Goal: Information Seeking & Learning: Learn about a topic

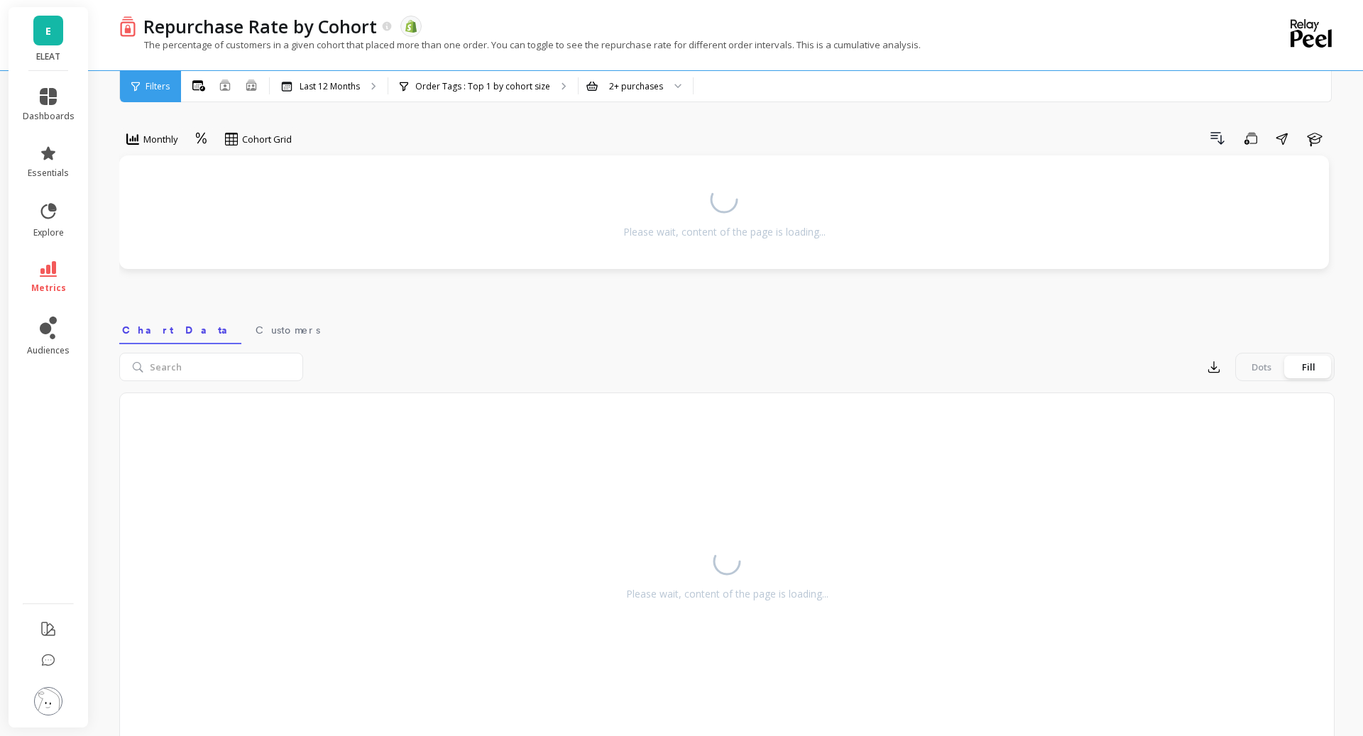
click at [53, 31] on link "E" at bounding box center [48, 31] width 30 height 30
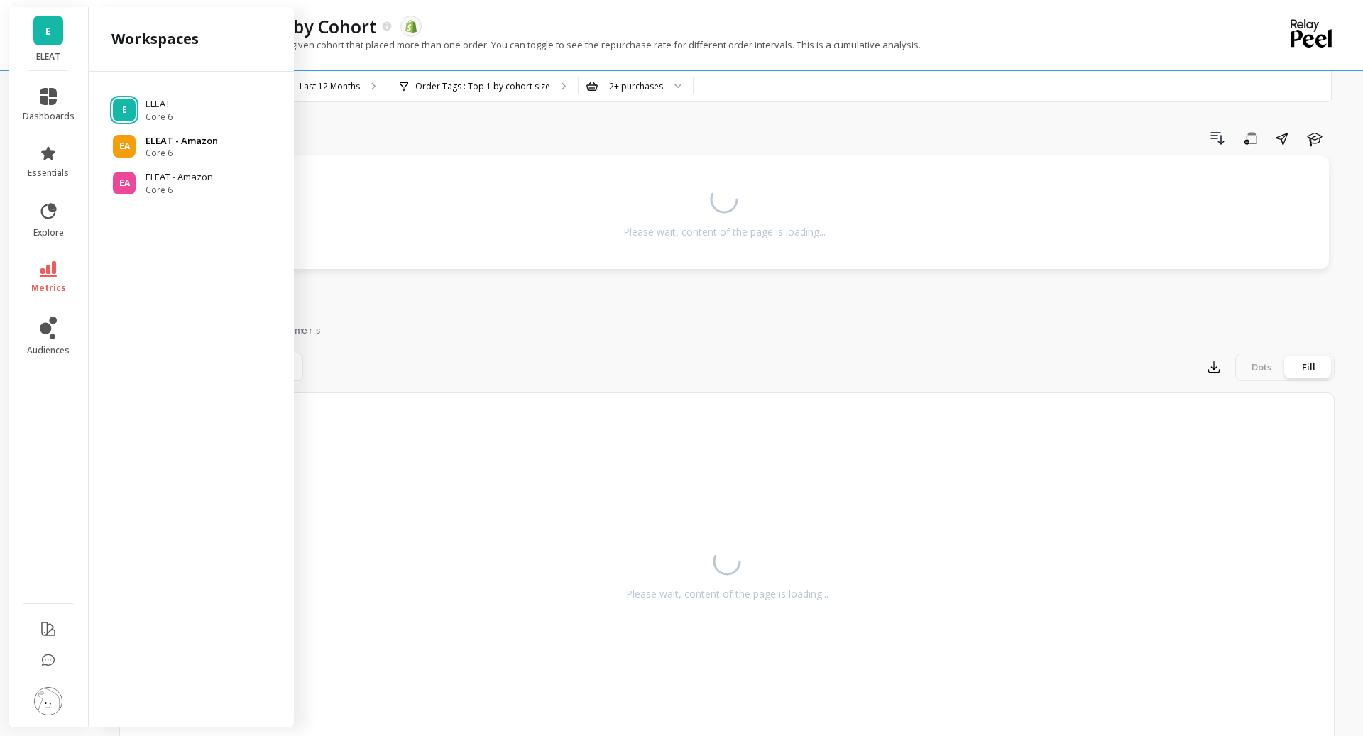
click at [143, 139] on div "EA ELEAT - Amazon Core 6" at bounding box center [191, 147] width 182 height 26
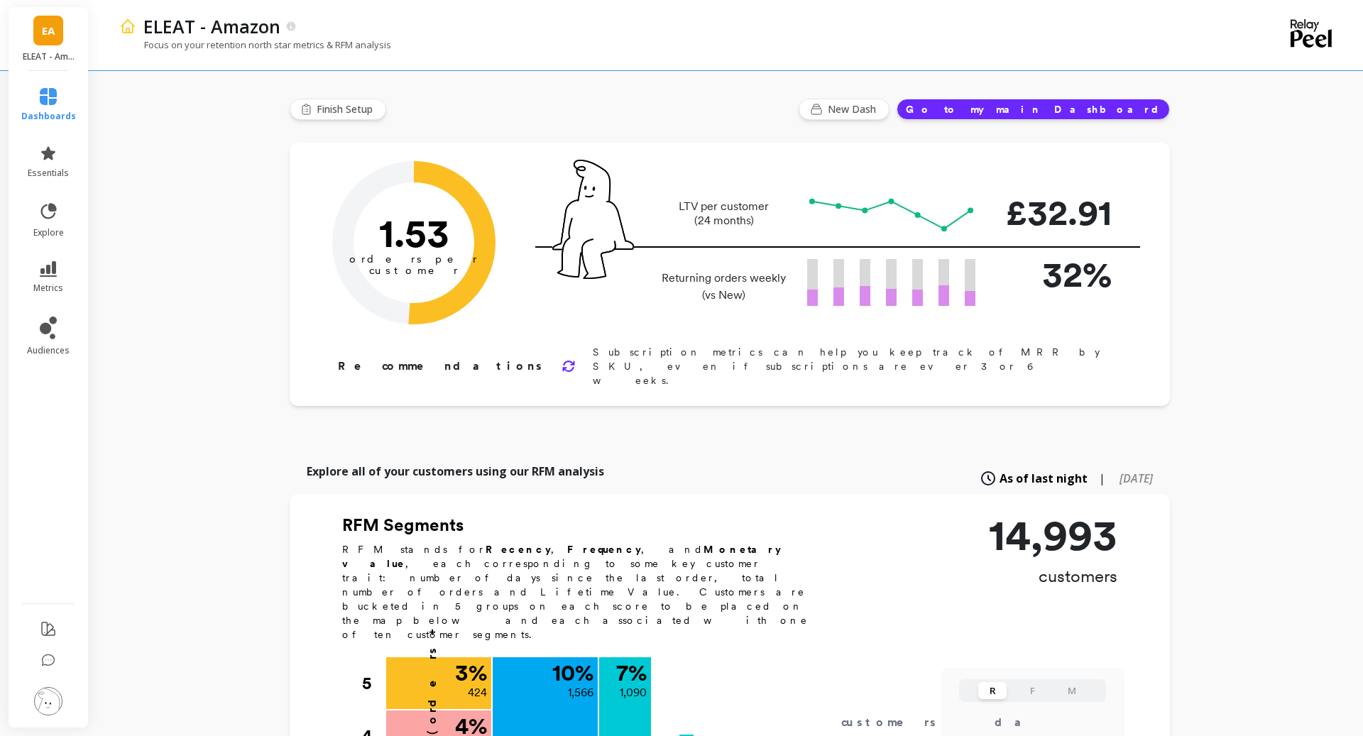
click at [40, 256] on li "metrics" at bounding box center [49, 278] width 72 height 50
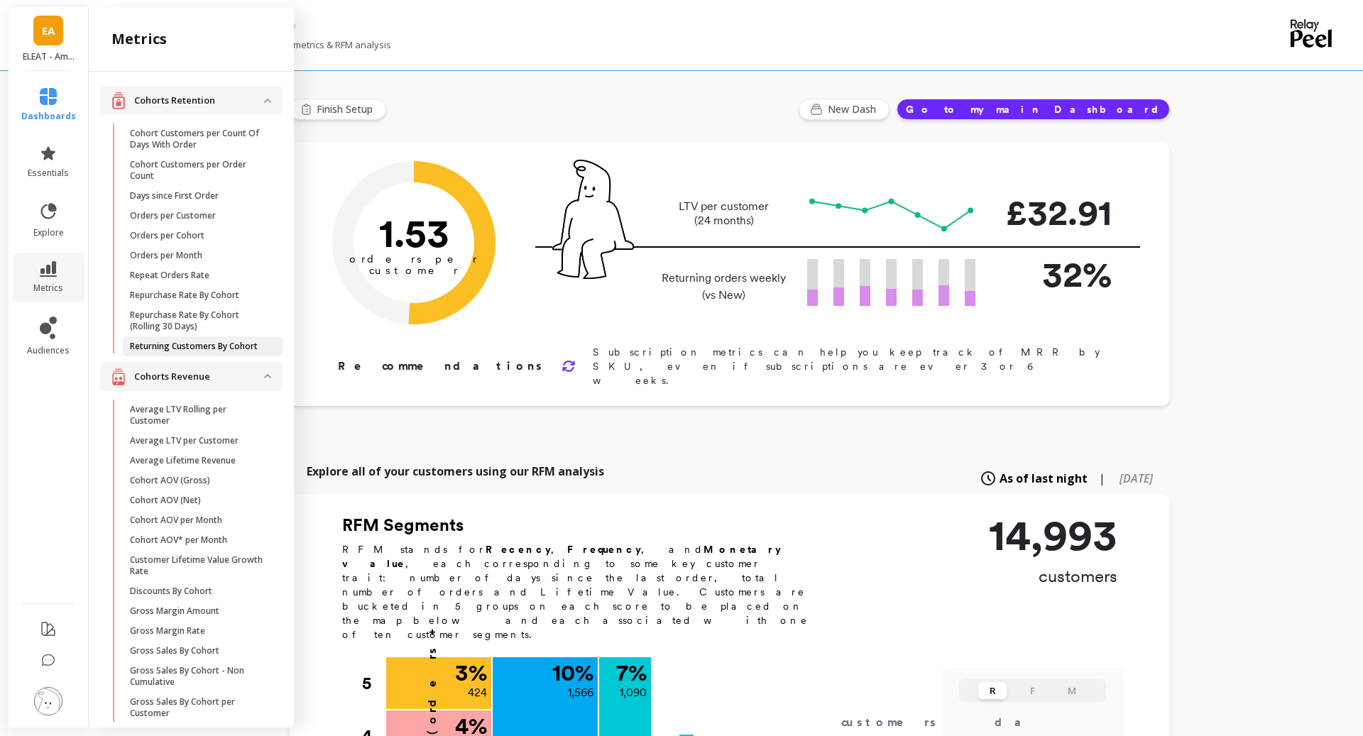
scroll to position [43, 0]
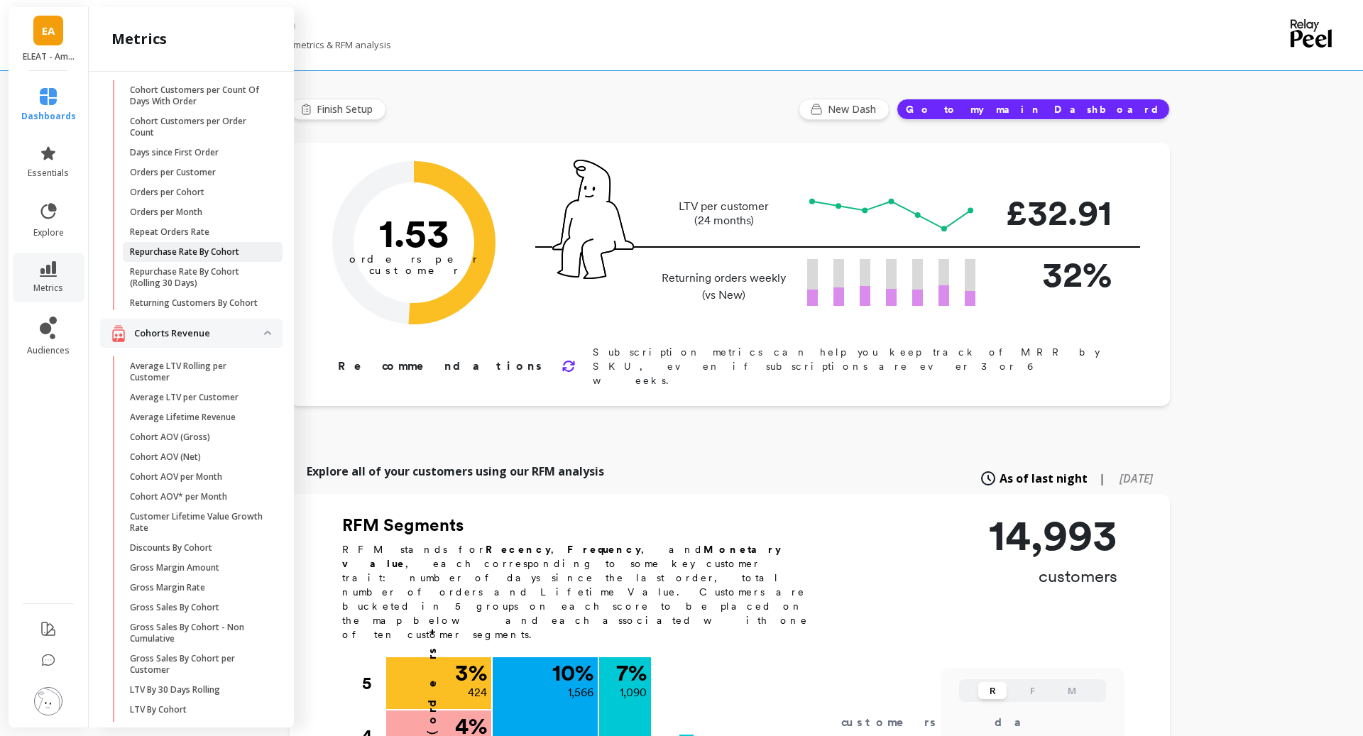
click at [202, 256] on p "Repurchase Rate By Cohort" at bounding box center [184, 251] width 109 height 11
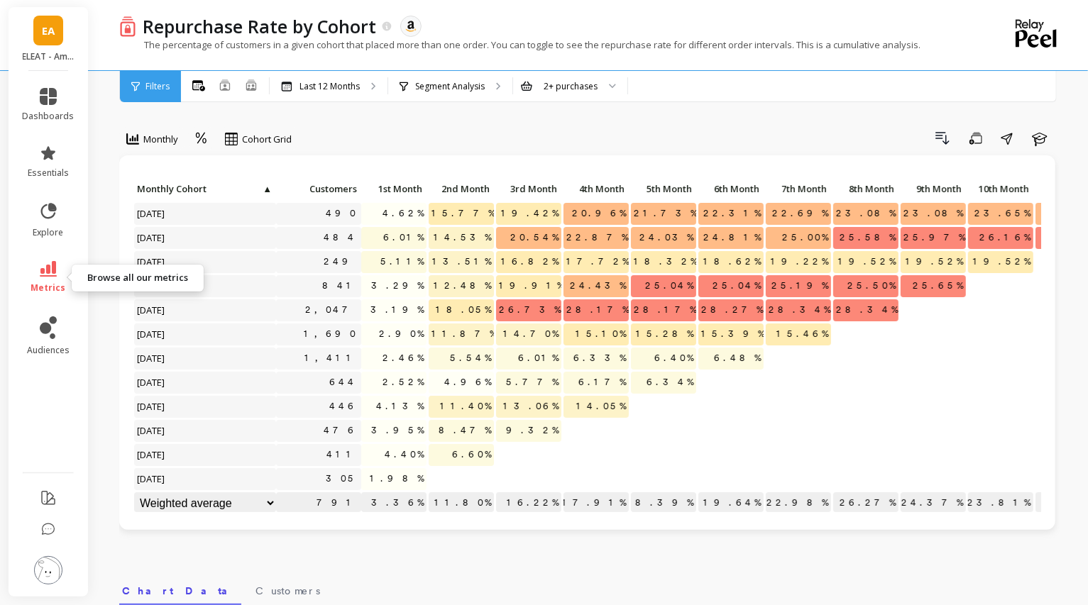
click at [48, 268] on icon at bounding box center [48, 269] width 17 height 16
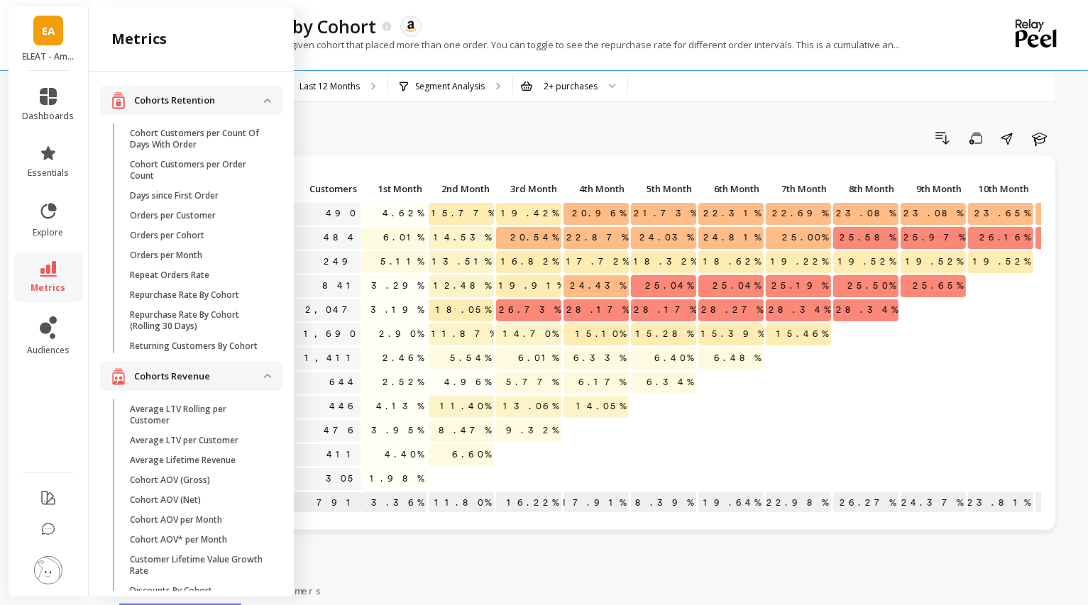
scroll to position [43, 0]
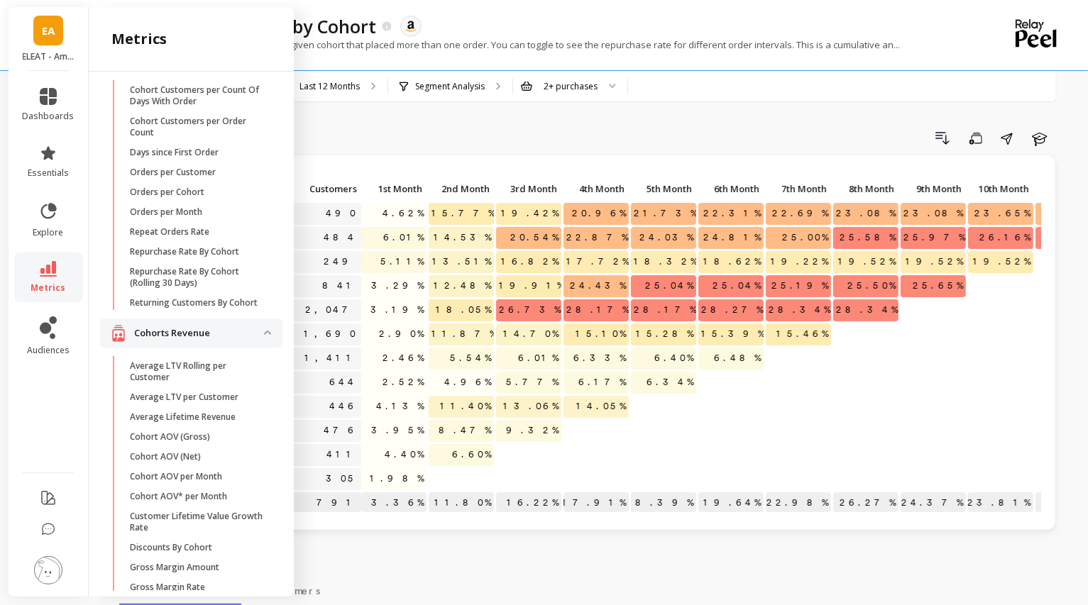
click at [56, 39] on link "EA" at bounding box center [48, 31] width 30 height 30
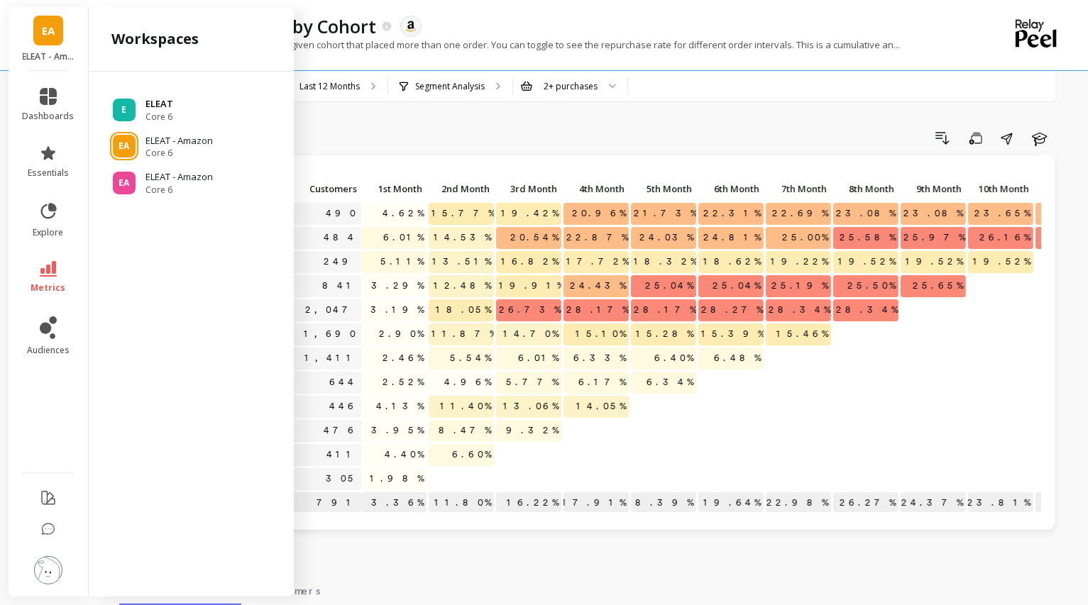
click at [130, 100] on div "E" at bounding box center [124, 110] width 23 height 23
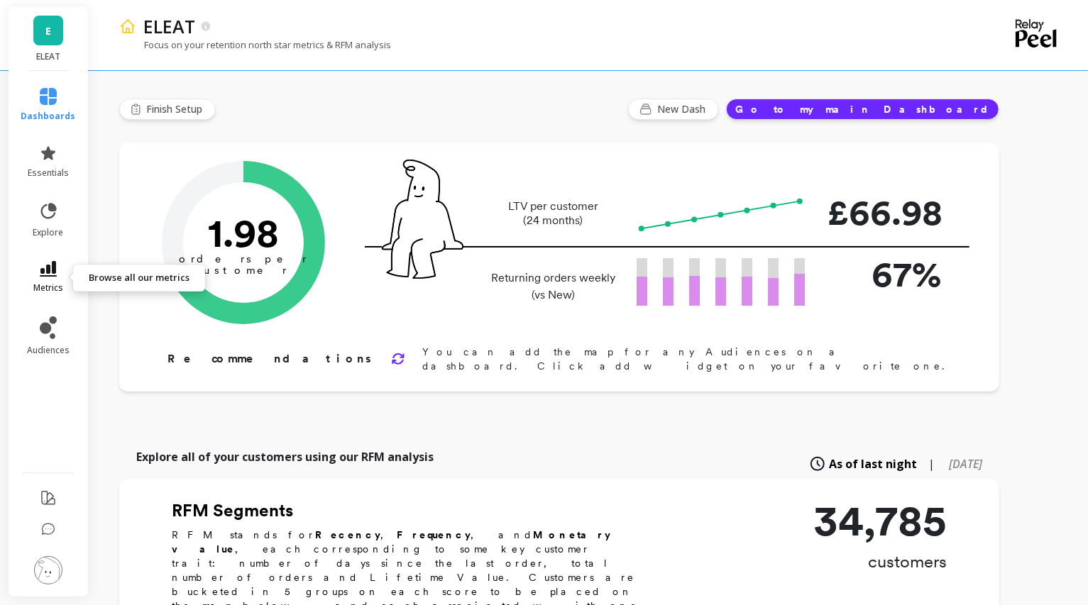
click at [64, 273] on link "metrics" at bounding box center [48, 277] width 55 height 33
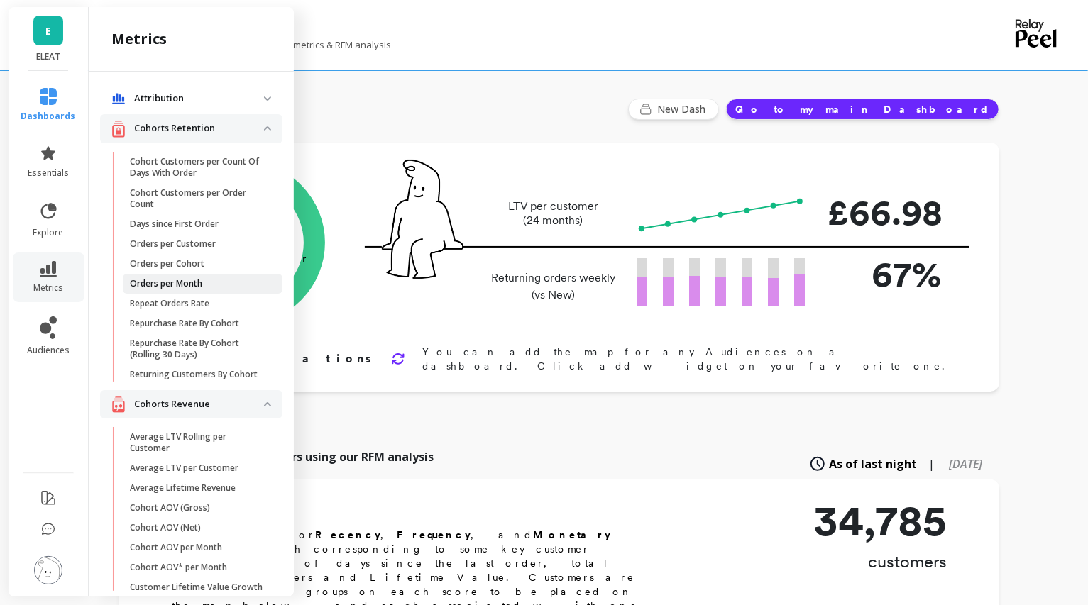
scroll to position [43, 0]
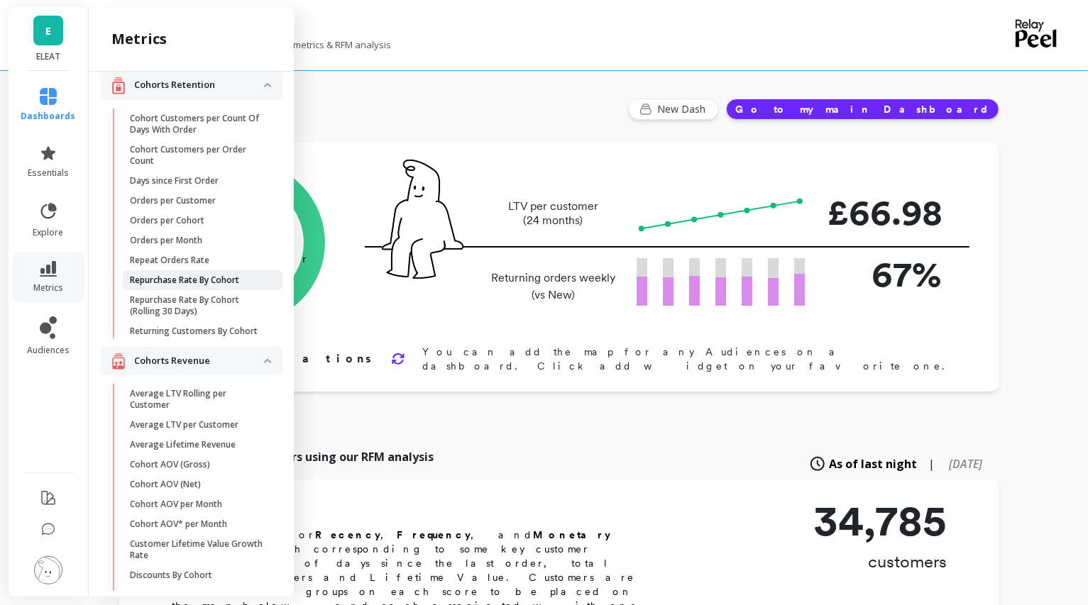
click at [224, 285] on p "Repurchase Rate By Cohort" at bounding box center [184, 280] width 109 height 11
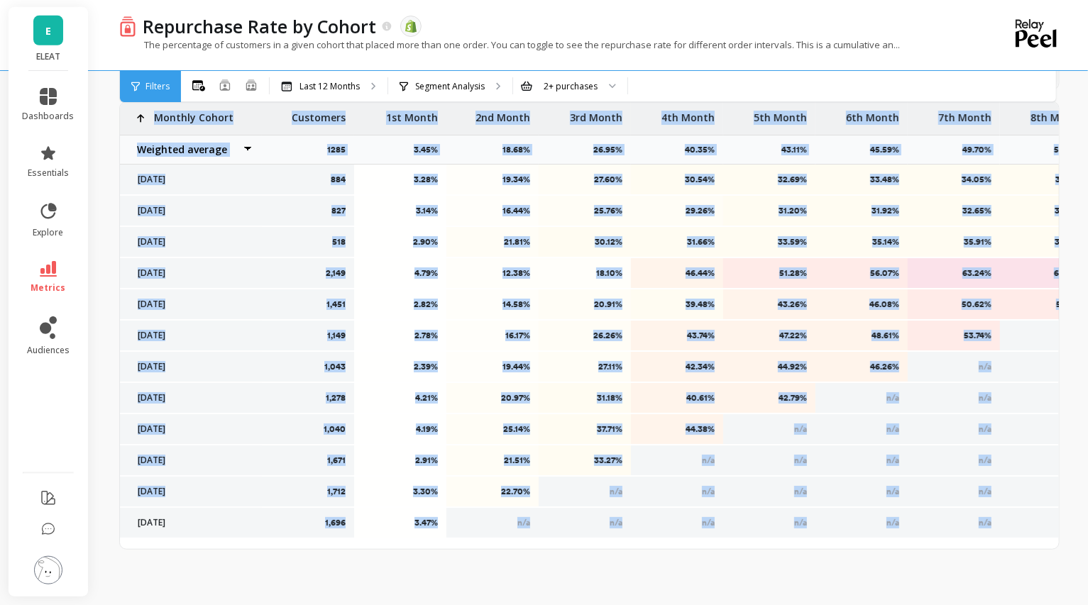
drag, startPoint x: 1072, startPoint y: 595, endPoint x: 1058, endPoint y: 505, distance: 90.4
click at [1058, 505] on div "Repurchase Rate by Cohort The data you are viewing comes from: Shopify The perc…" at bounding box center [593, 27] width 992 height 1158
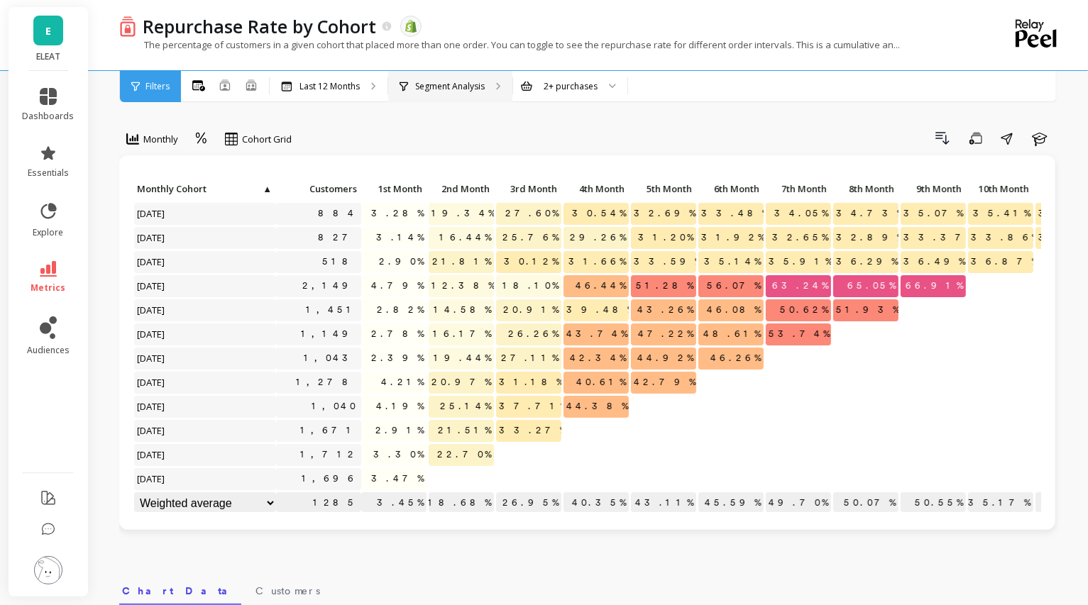
click at [485, 98] on div "Segment Analysis" at bounding box center [450, 86] width 124 height 31
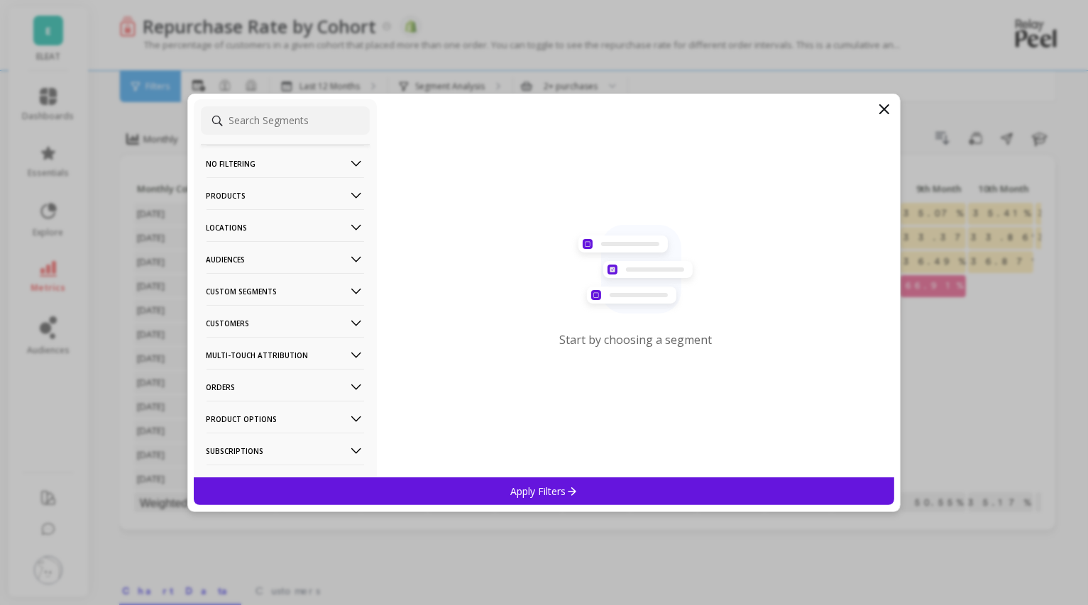
click at [304, 251] on p "Audiences" at bounding box center [286, 259] width 158 height 36
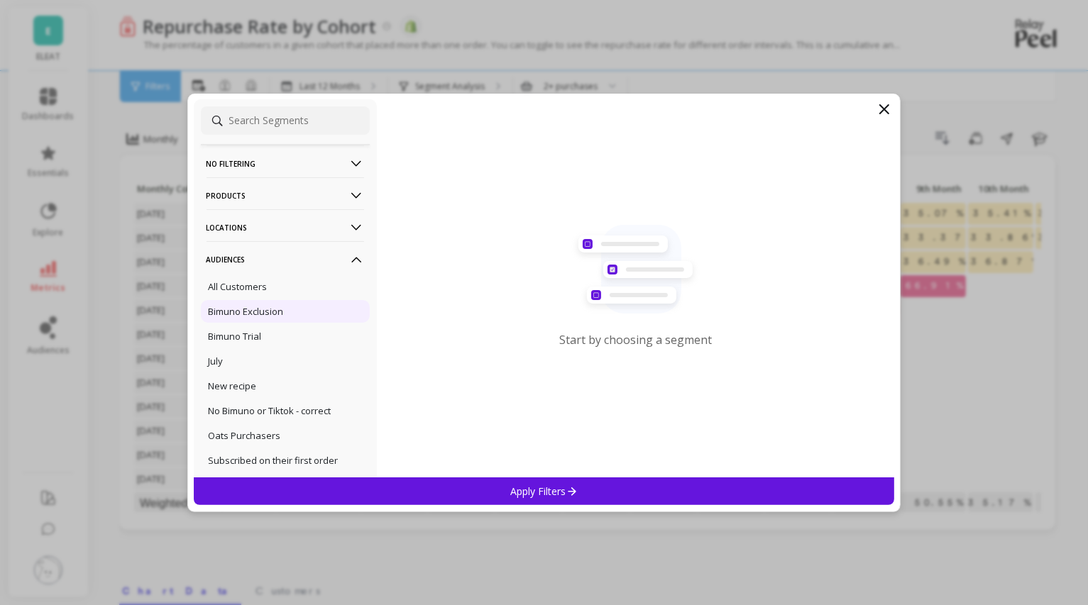
click at [293, 317] on div "Bimuno Exclusion" at bounding box center [285, 311] width 169 height 23
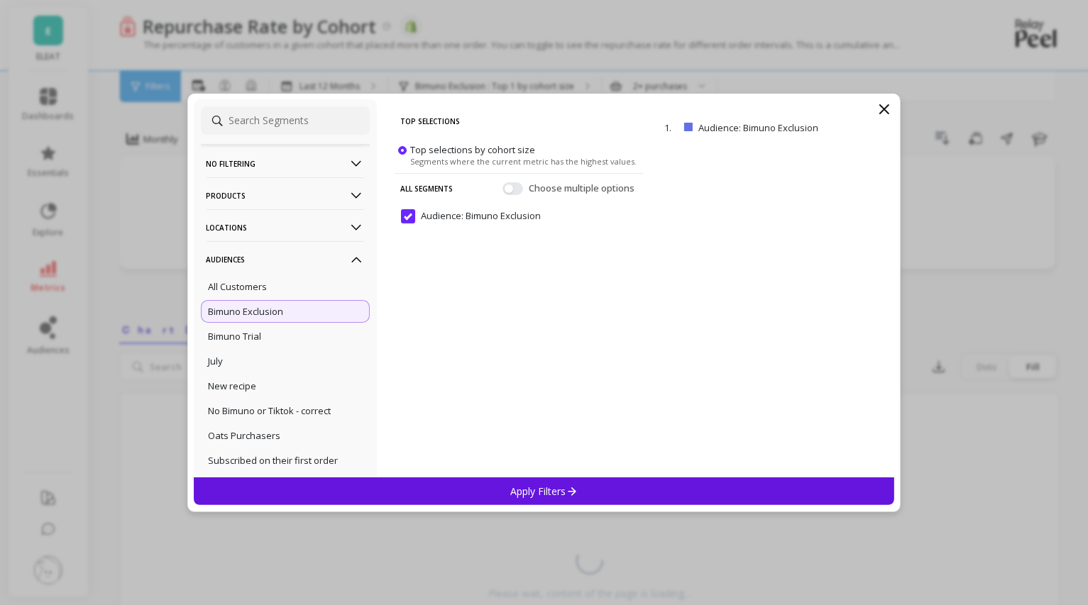
click at [587, 497] on div "Apply Filters" at bounding box center [544, 492] width 701 height 28
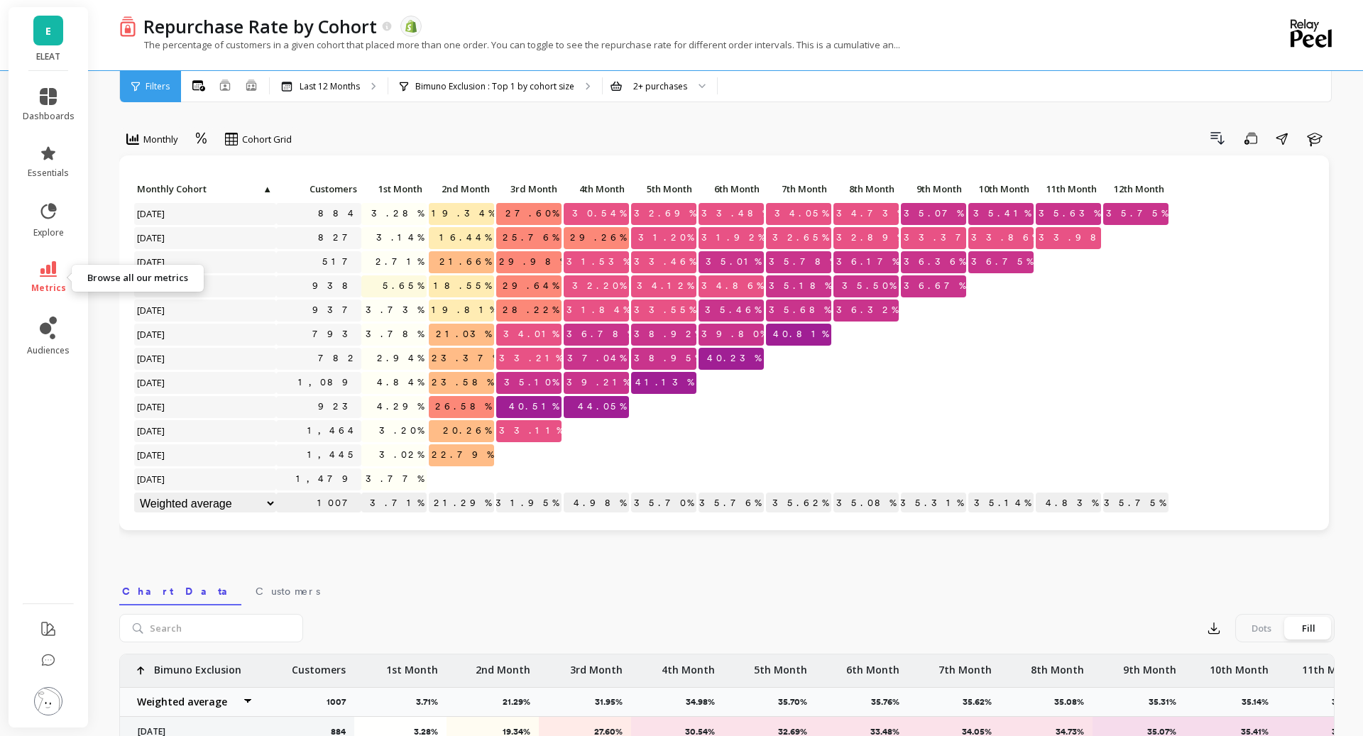
click at [55, 265] on icon at bounding box center [48, 269] width 17 height 16
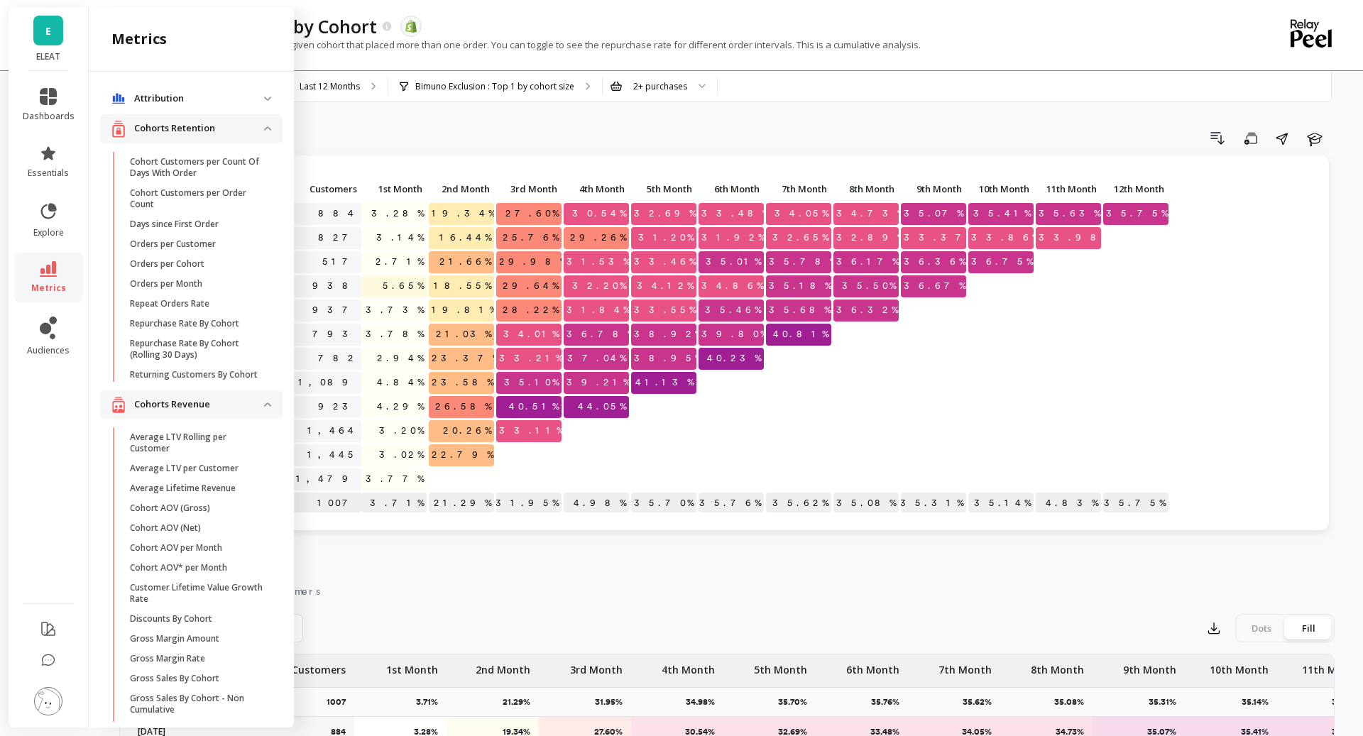
scroll to position [43, 0]
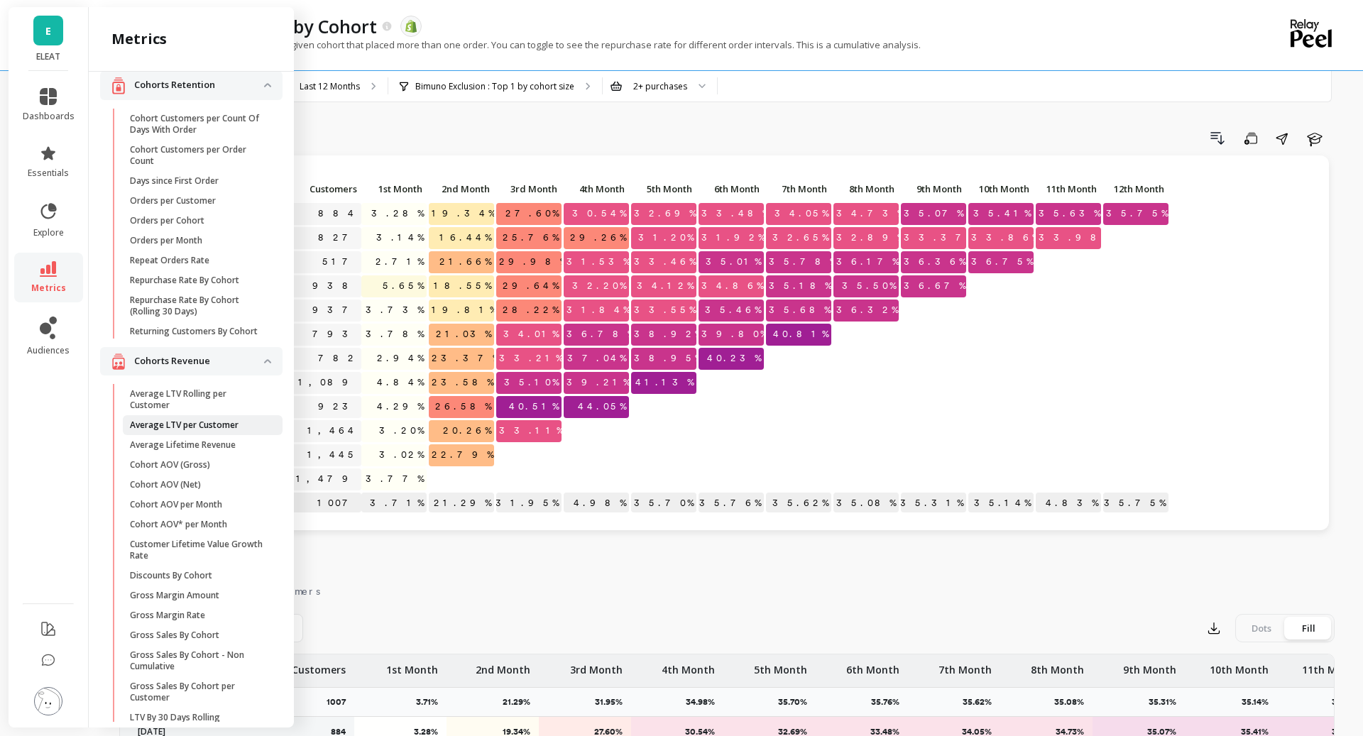
click at [219, 427] on p "Average LTV per Customer" at bounding box center [184, 424] width 109 height 11
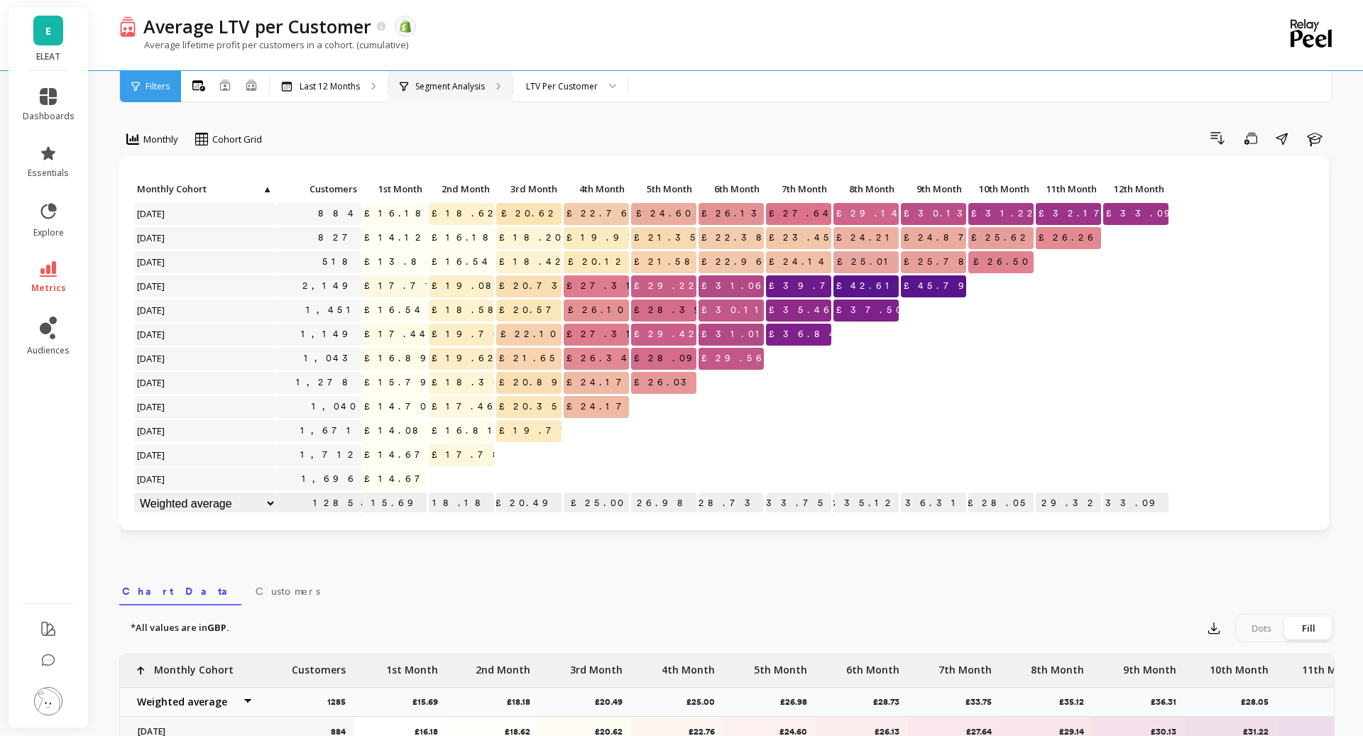
click at [473, 90] on p "Segment Analysis" at bounding box center [450, 86] width 70 height 11
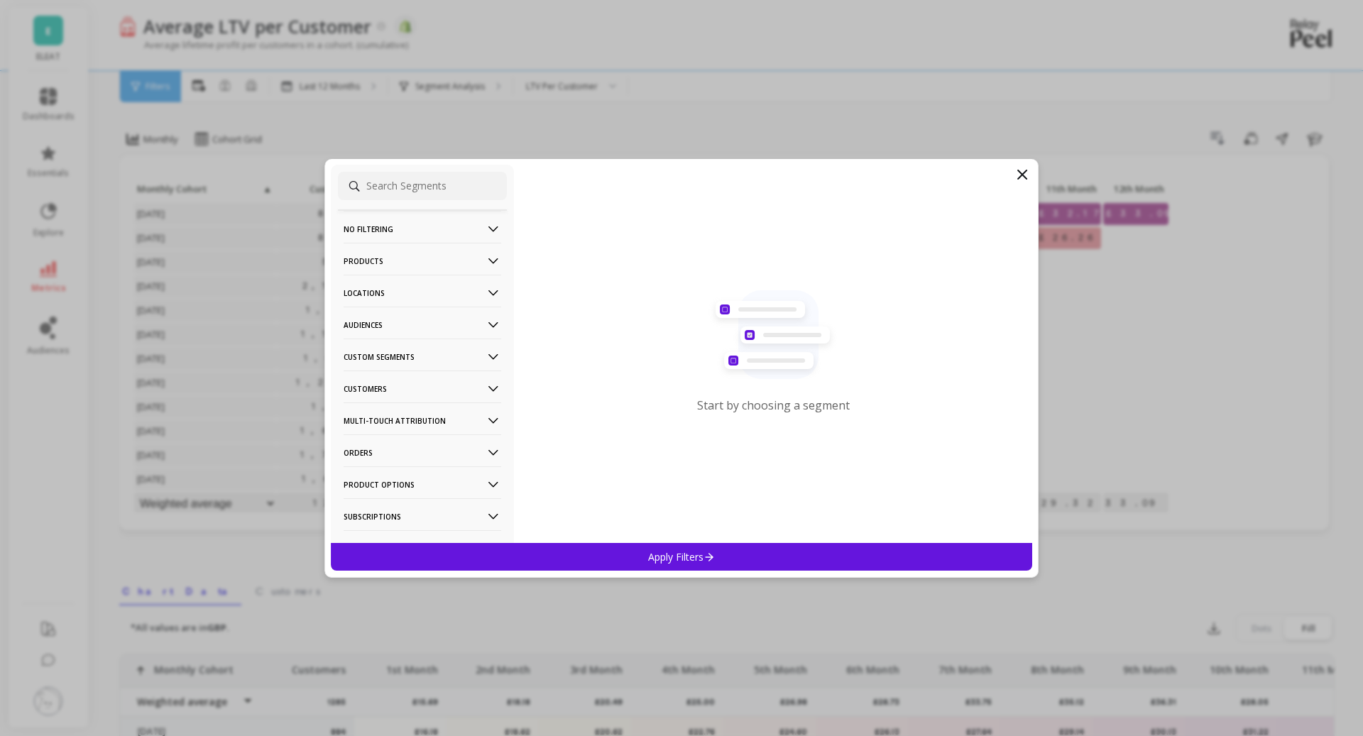
click at [422, 336] on p "Audiences" at bounding box center [423, 325] width 158 height 36
click at [420, 380] on p "Bimuno Exclusion" at bounding box center [383, 376] width 75 height 13
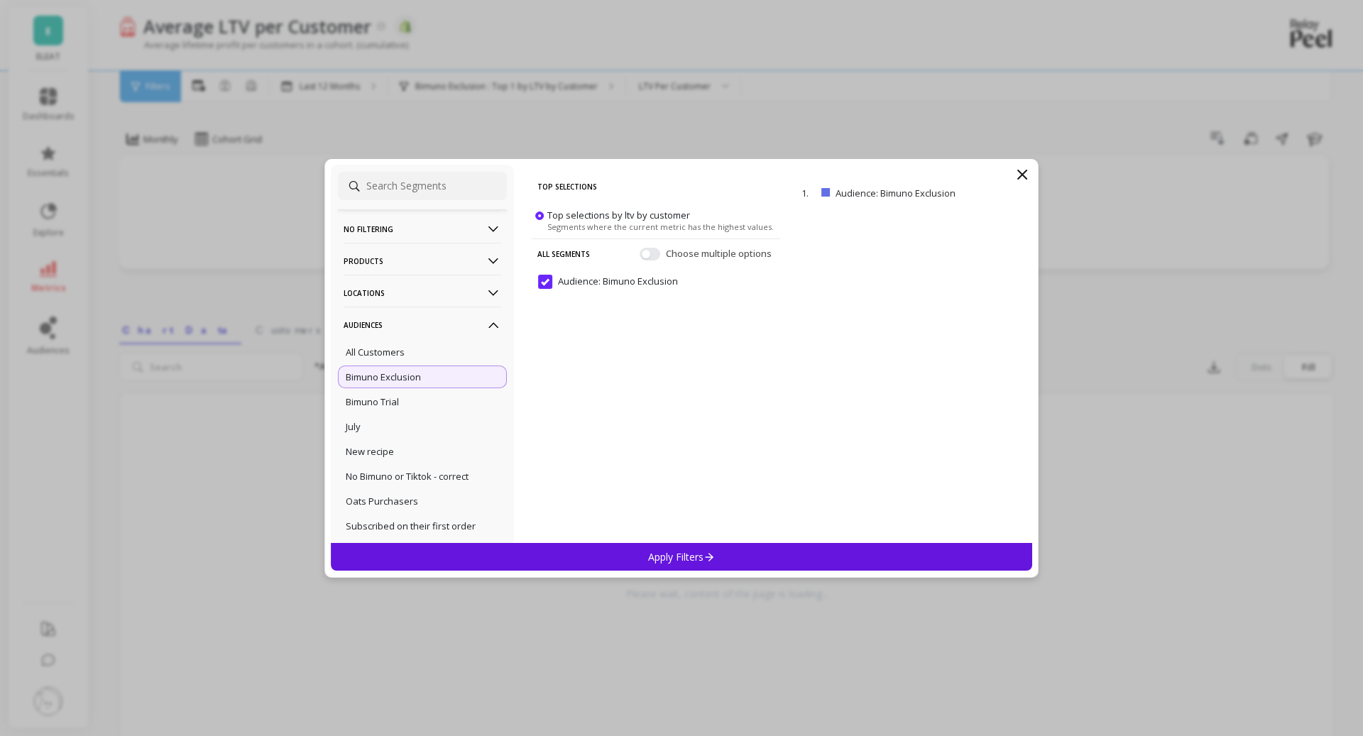
click at [612, 566] on div "Apply Filters" at bounding box center [681, 557] width 701 height 28
